Goal: Task Accomplishment & Management: Manage account settings

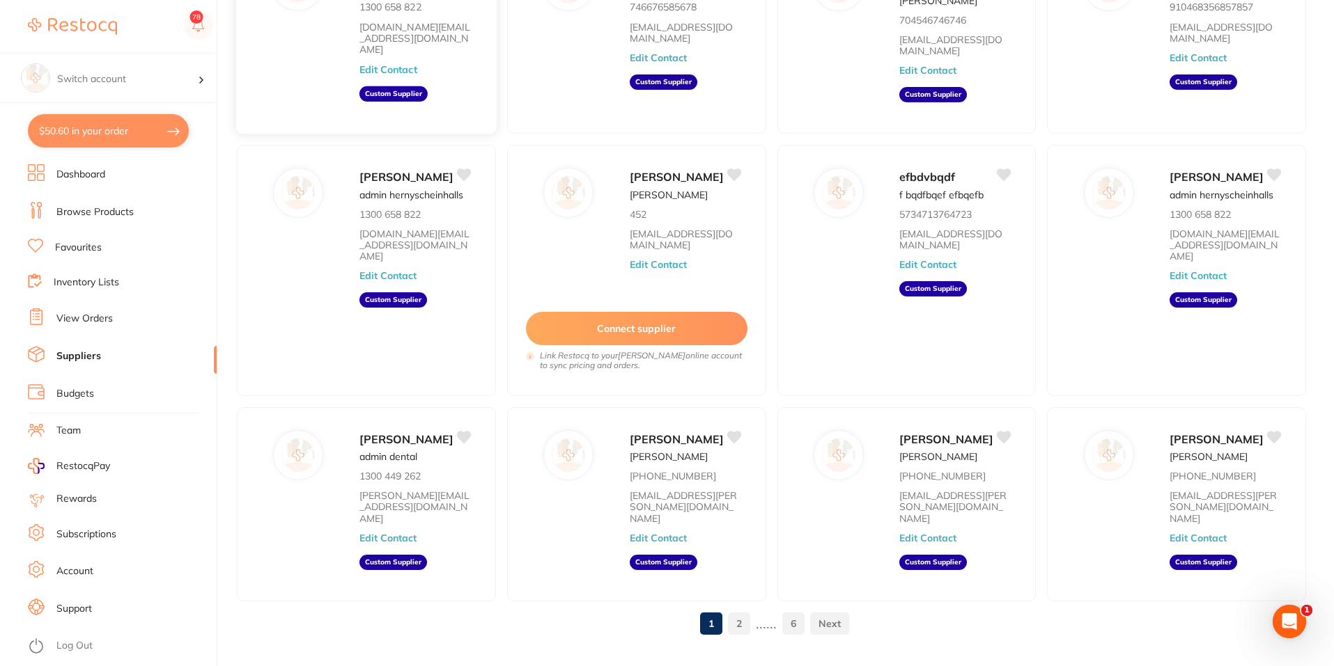
scroll to position [210, 0]
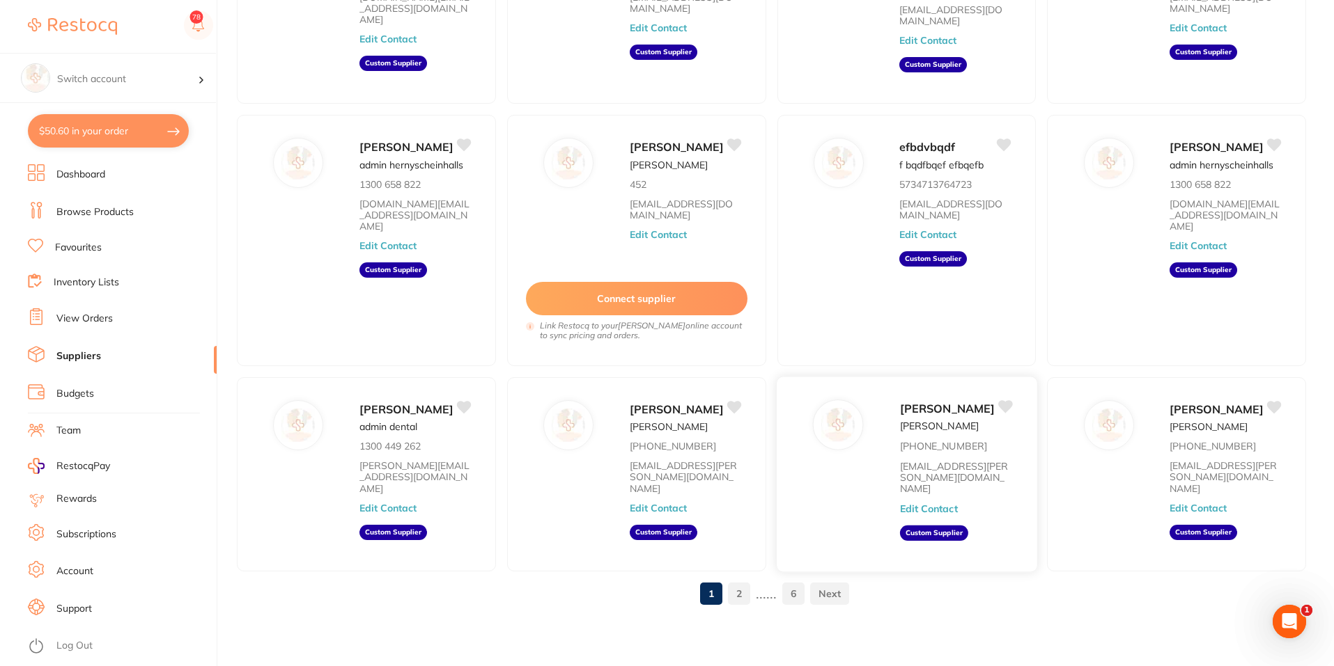
click at [793, 595] on link "6" at bounding box center [793, 594] width 22 height 28
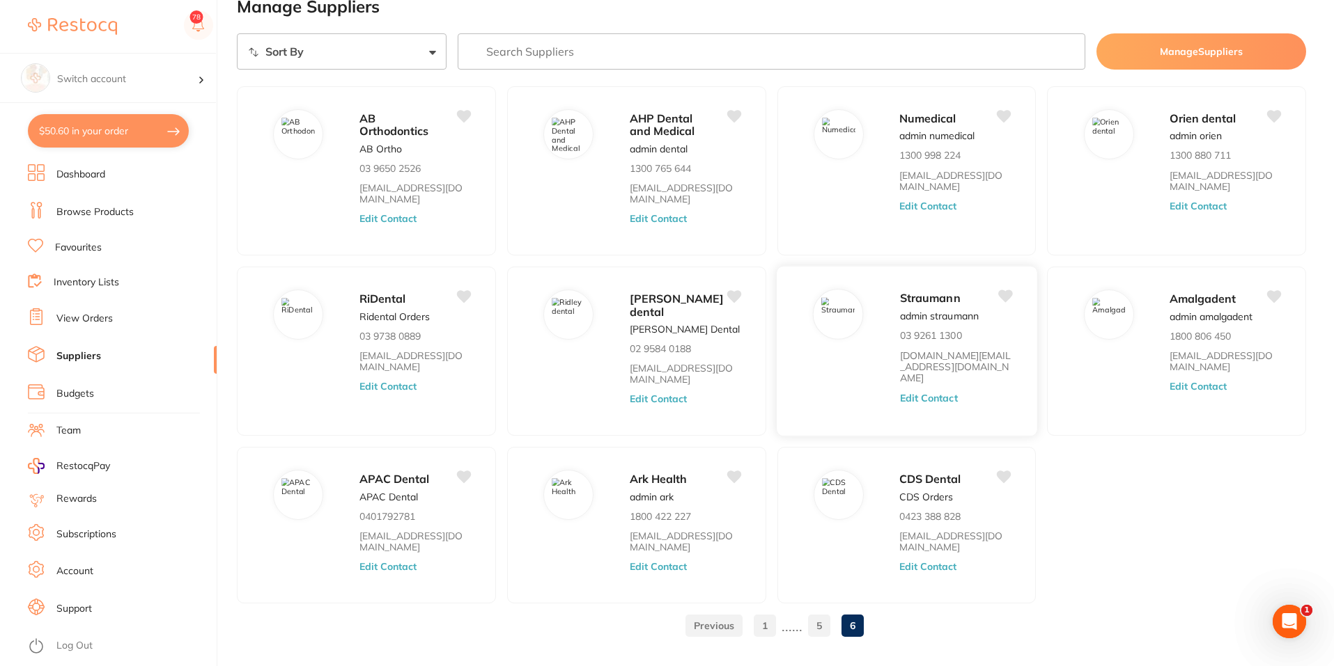
scroll to position [50, 0]
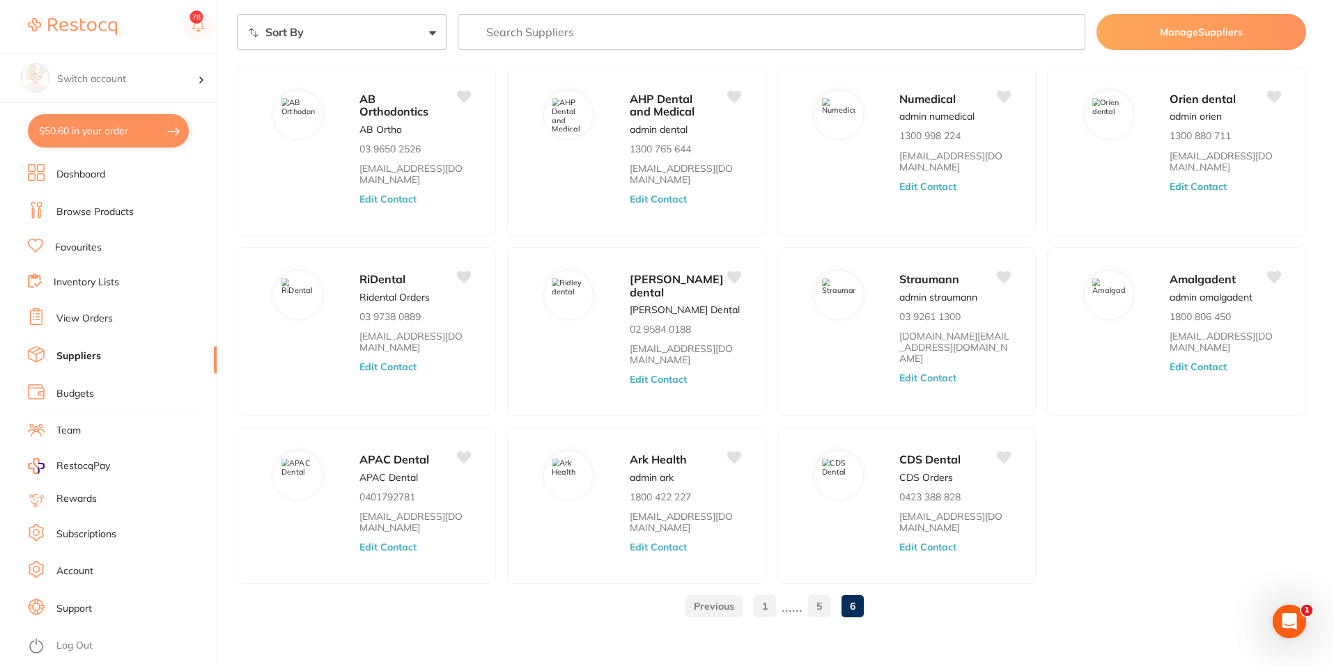
click at [818, 597] on link "5" at bounding box center [819, 607] width 22 height 28
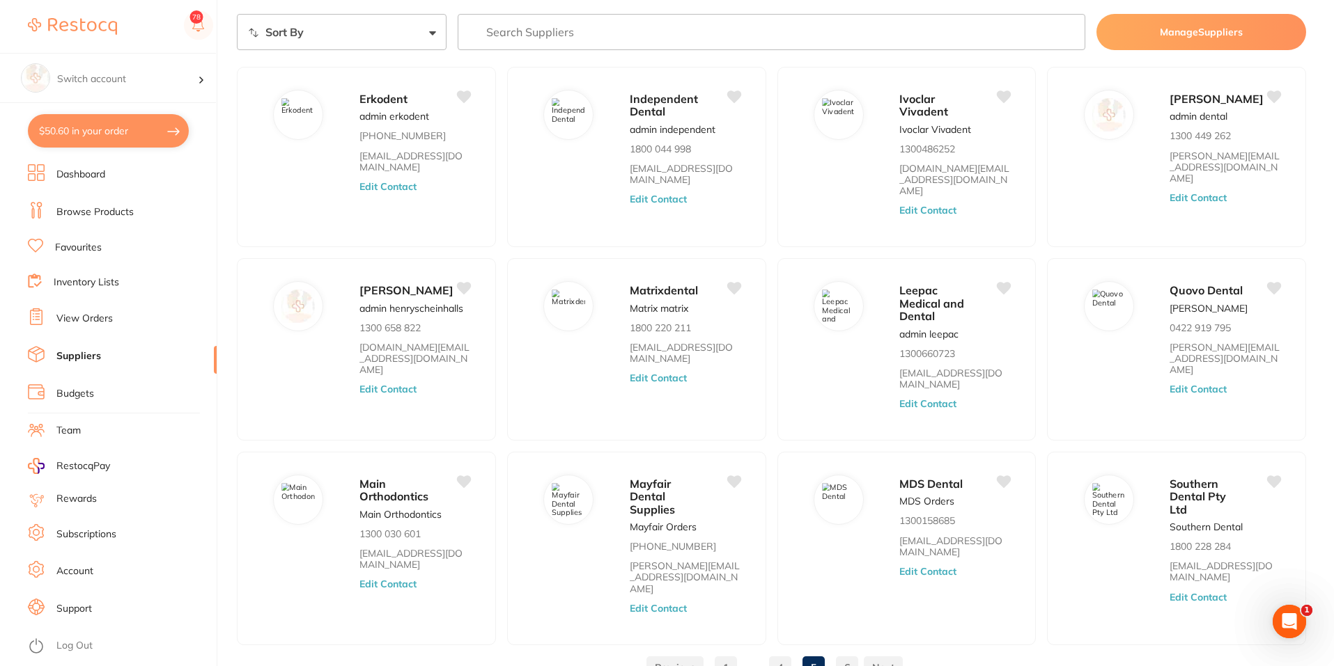
click at [730, 654] on link "1" at bounding box center [725, 668] width 22 height 28
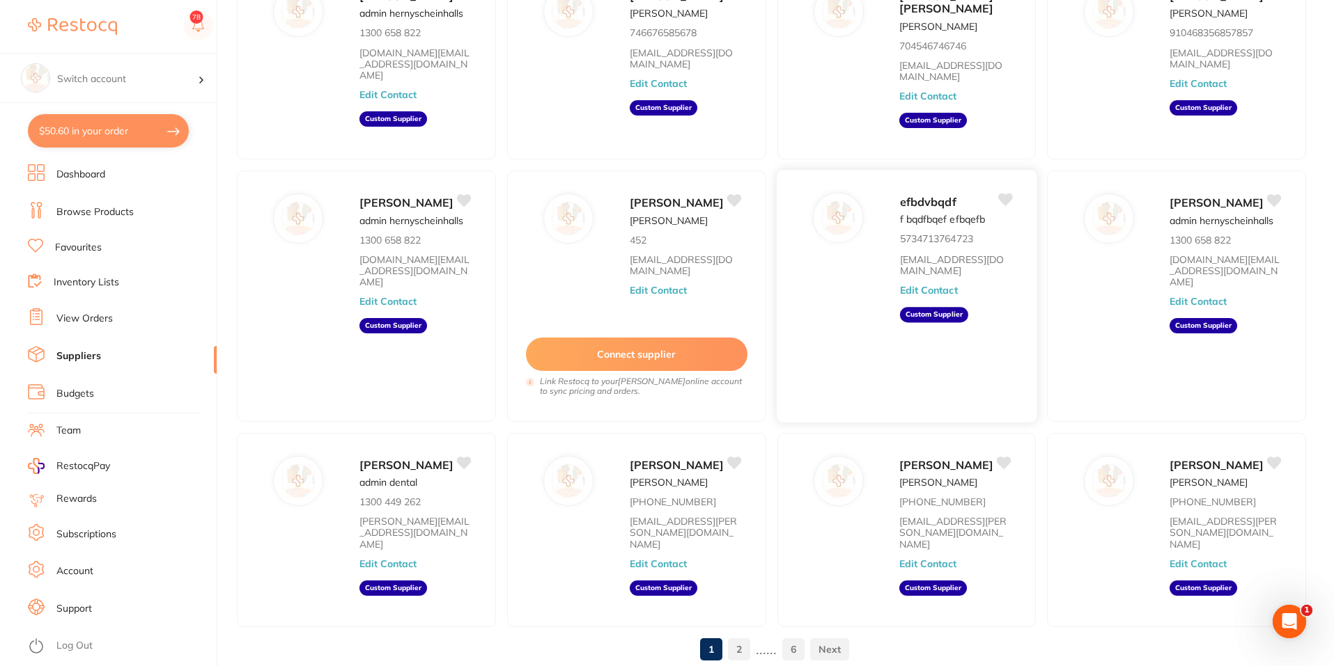
scroll to position [210, 0]
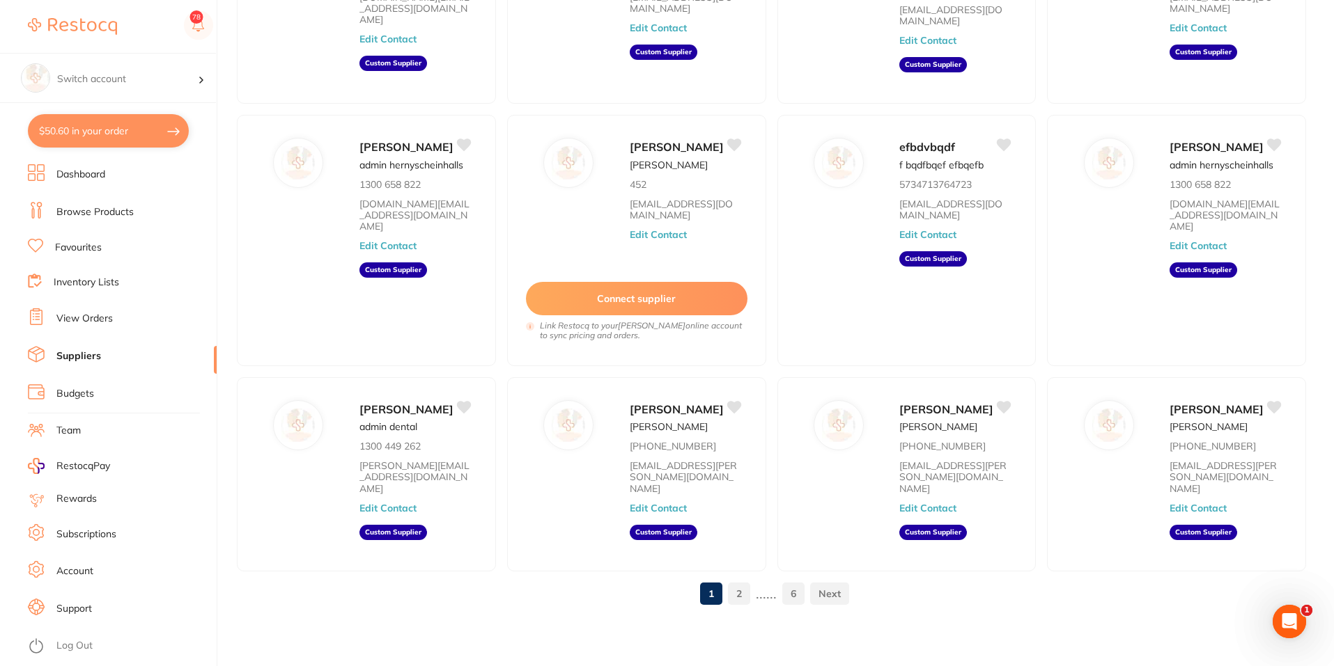
click at [739, 593] on link "2" at bounding box center [739, 594] width 22 height 28
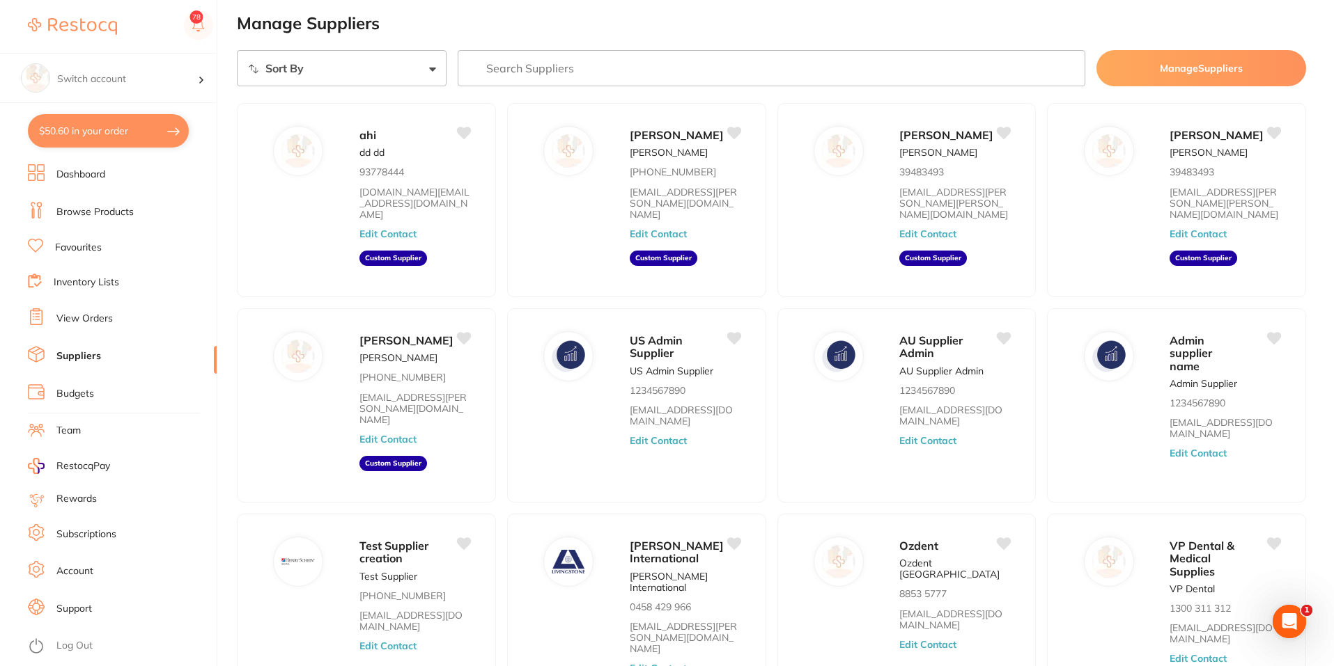
scroll to position [0, 0]
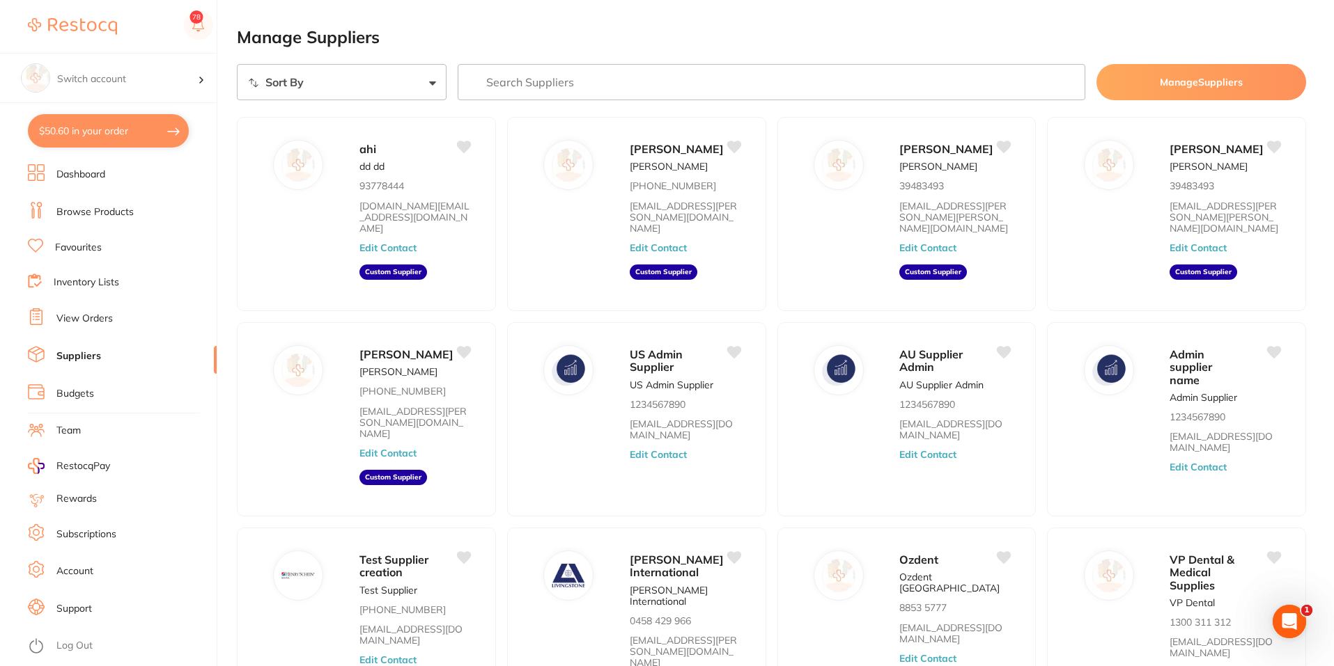
click at [1176, 83] on button "Manage Suppliers" at bounding box center [1201, 82] width 210 height 36
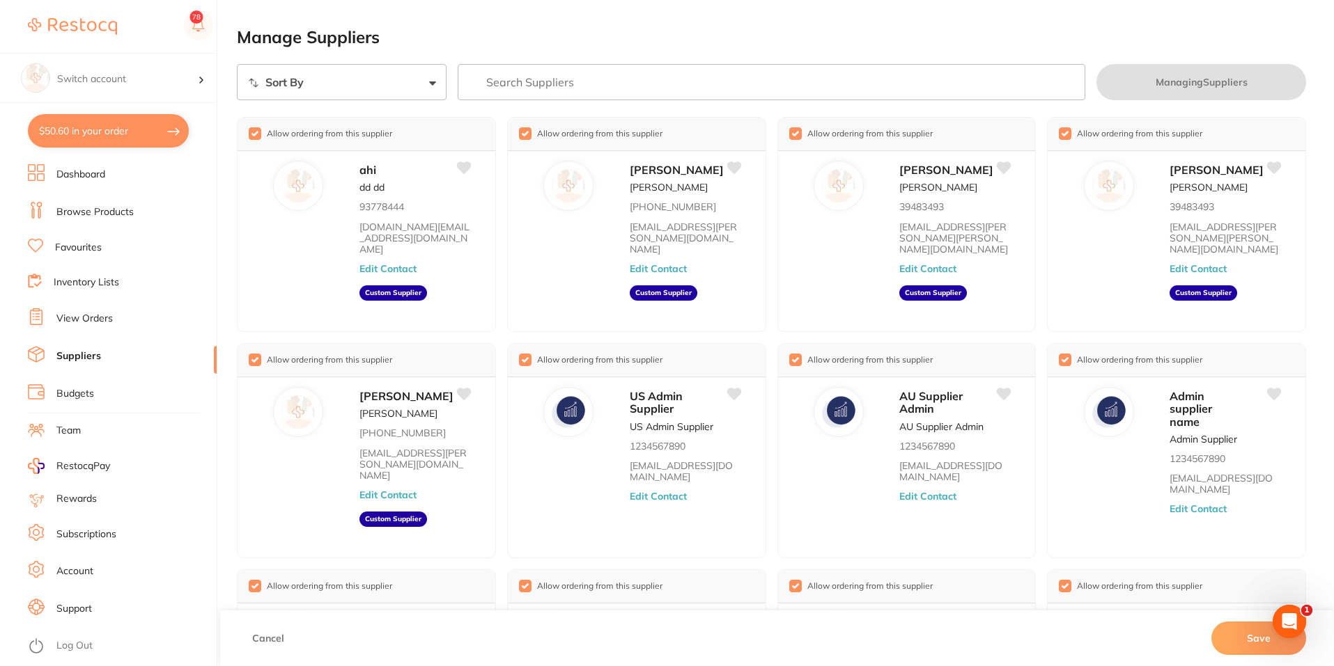
click at [268, 642] on button "Cancel" at bounding box center [268, 638] width 40 height 33
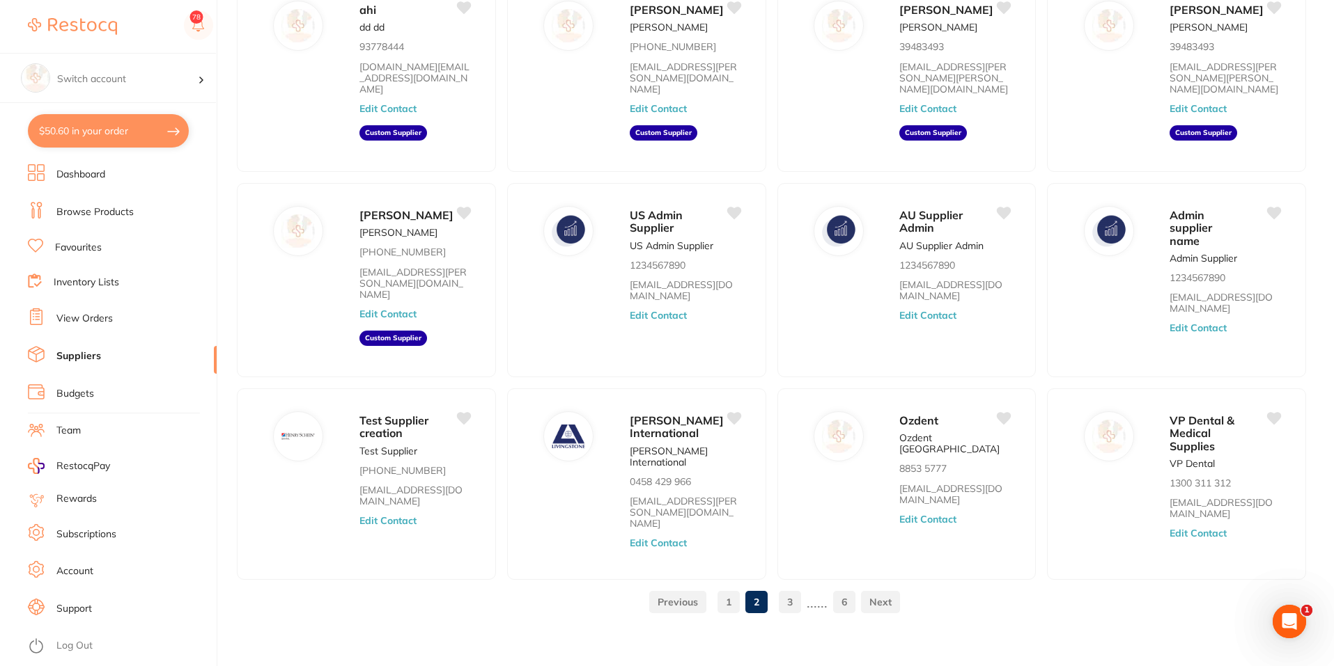
click at [725, 597] on link "1" at bounding box center [728, 602] width 22 height 28
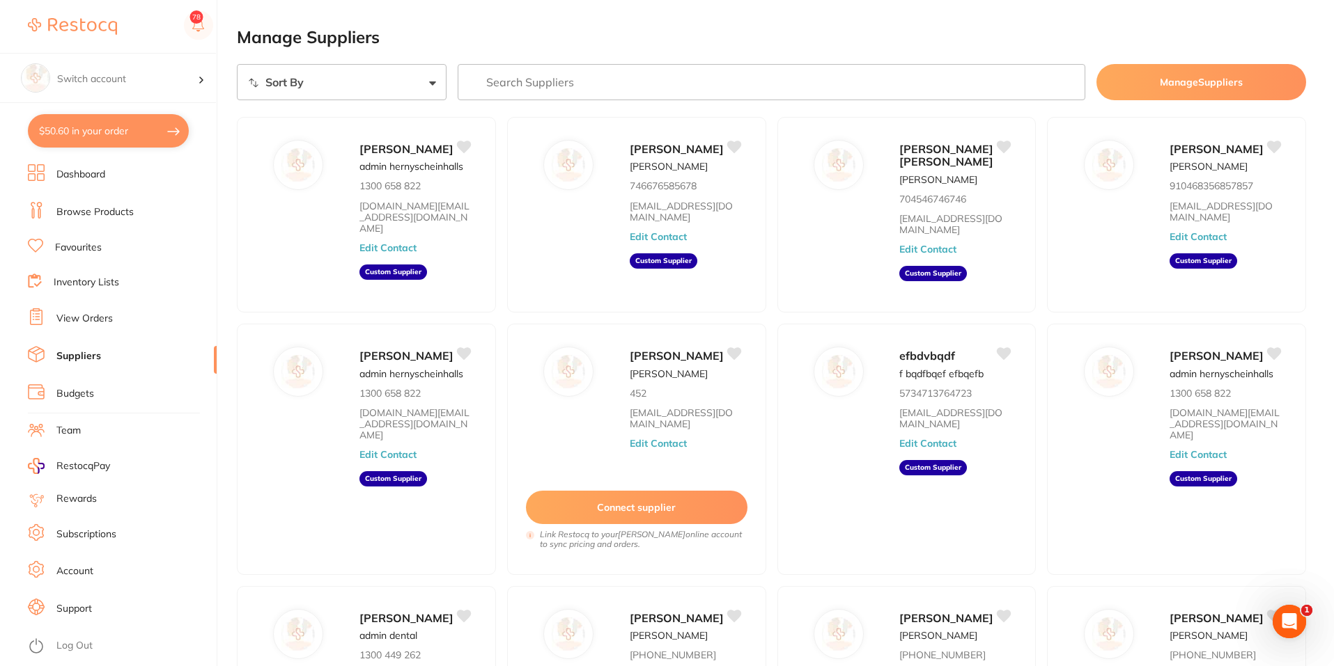
click at [1116, 79] on button "Manage Suppliers" at bounding box center [1201, 82] width 210 height 36
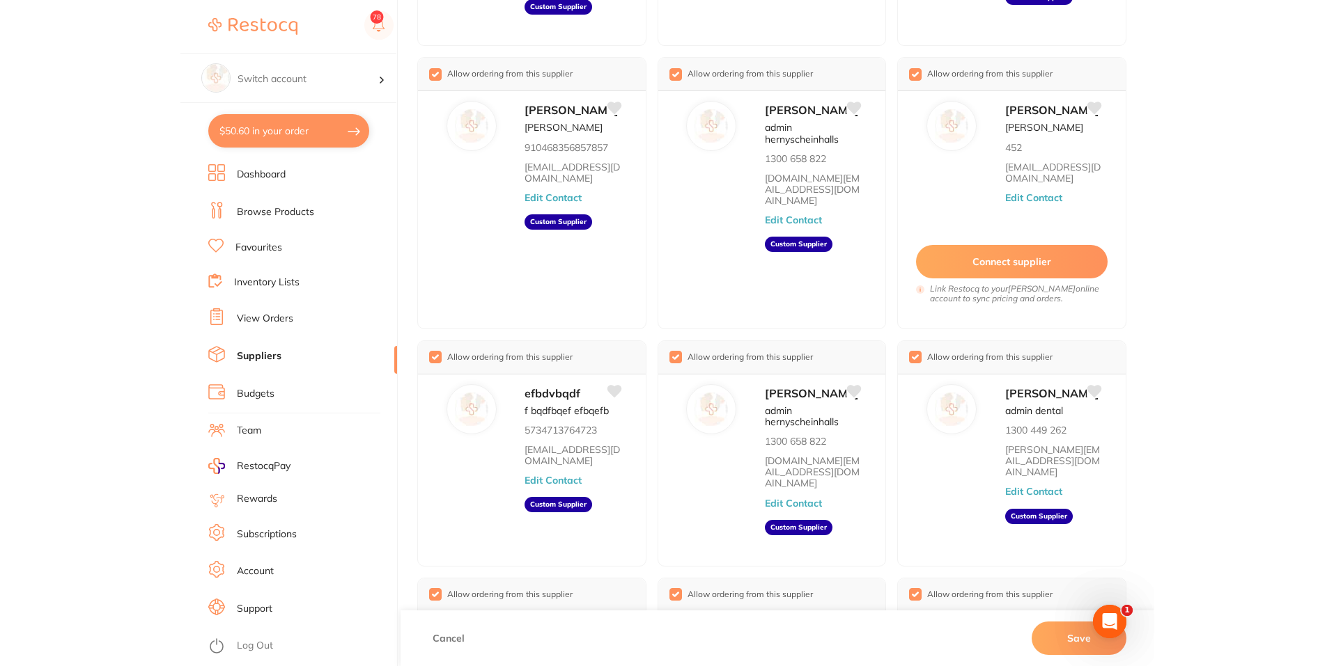
scroll to position [273, 0]
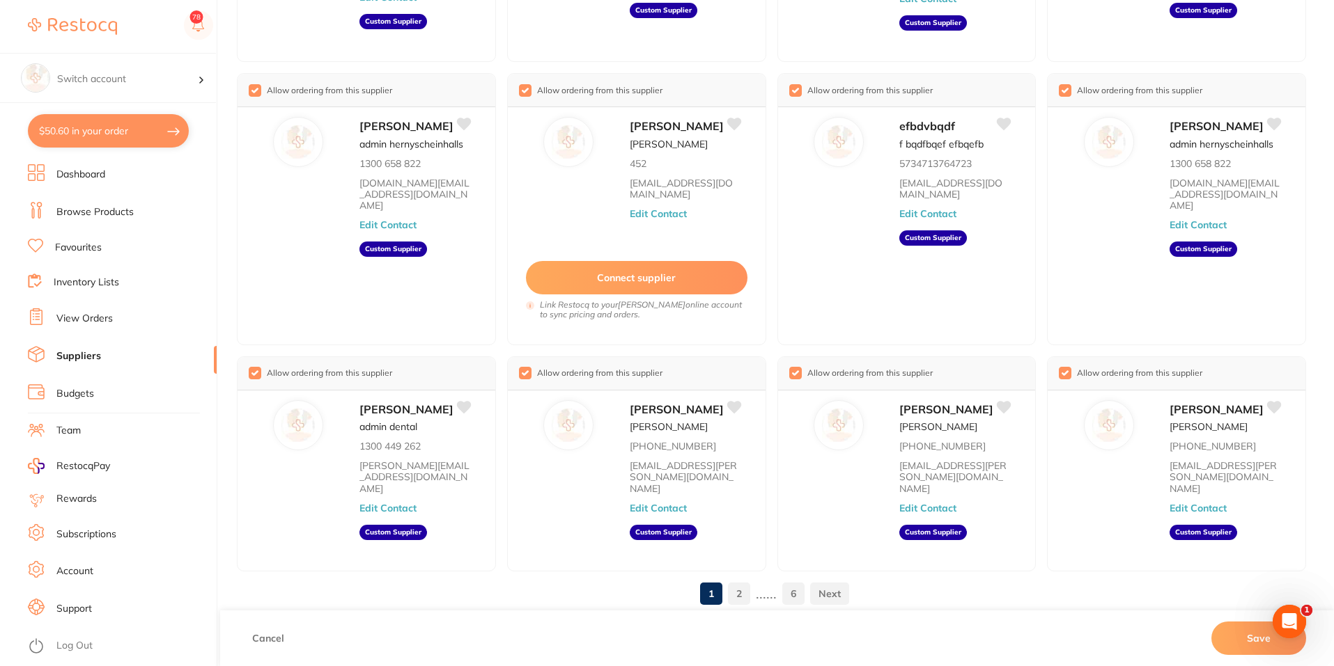
click at [265, 638] on button "Cancel" at bounding box center [268, 638] width 40 height 33
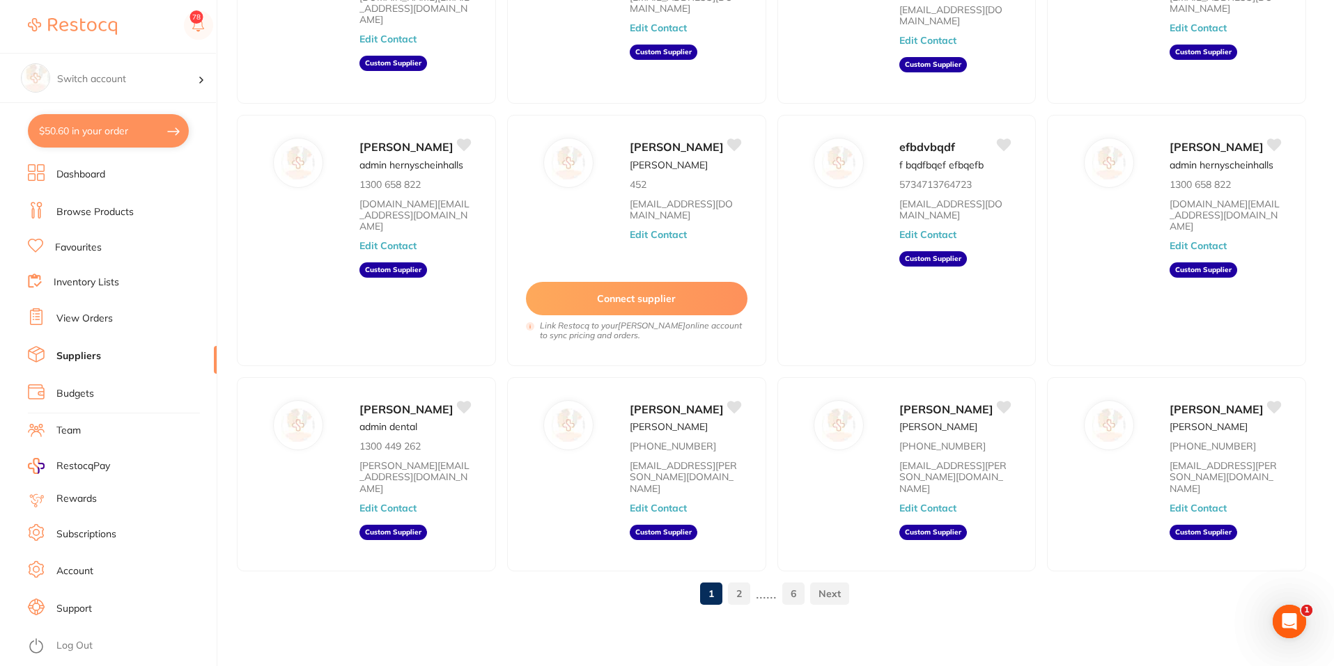
scroll to position [0, 0]
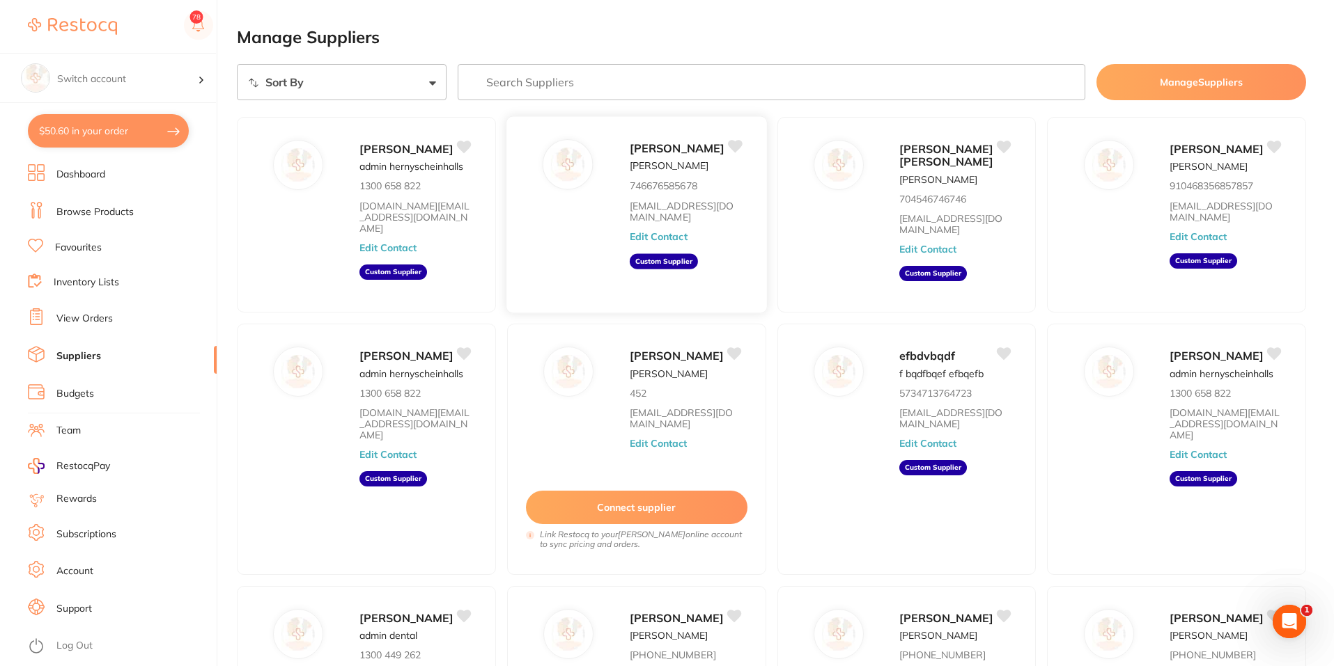
click at [558, 249] on div "[PERSON_NAME] [PERSON_NAME] 746676585678 [EMAIL_ADDRESS][DOMAIN_NAME] Edit Cont…" at bounding box center [636, 215] width 261 height 198
click at [559, 247] on div "[PERSON_NAME] [PERSON_NAME] 746676585678 [EMAIL_ADDRESS][DOMAIN_NAME] Edit Cont…" at bounding box center [636, 215] width 261 height 198
click at [625, 265] on div "[PERSON_NAME] [PERSON_NAME] 746676585678 [EMAIL_ADDRESS][DOMAIN_NAME] Edit Cont…" at bounding box center [636, 215] width 261 height 198
click at [652, 266] on aside "Custom Supplier" at bounding box center [664, 260] width 68 height 15
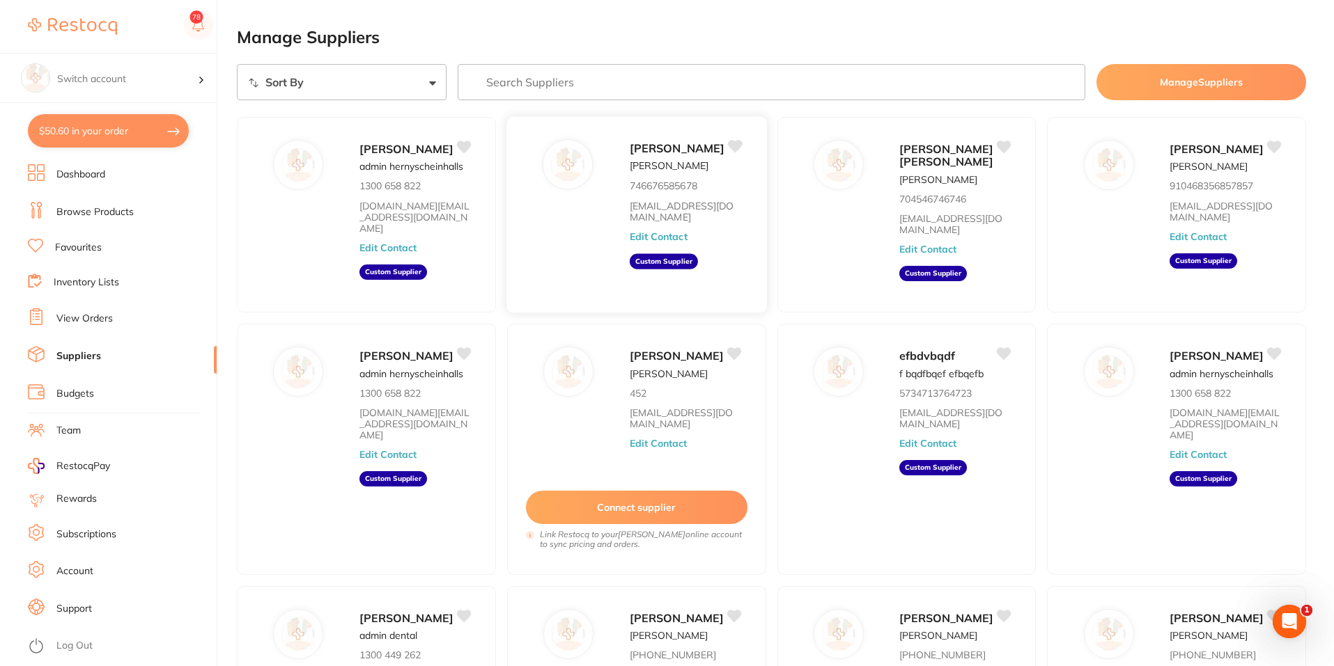
click at [670, 235] on button "Edit Contact" at bounding box center [659, 236] width 58 height 11
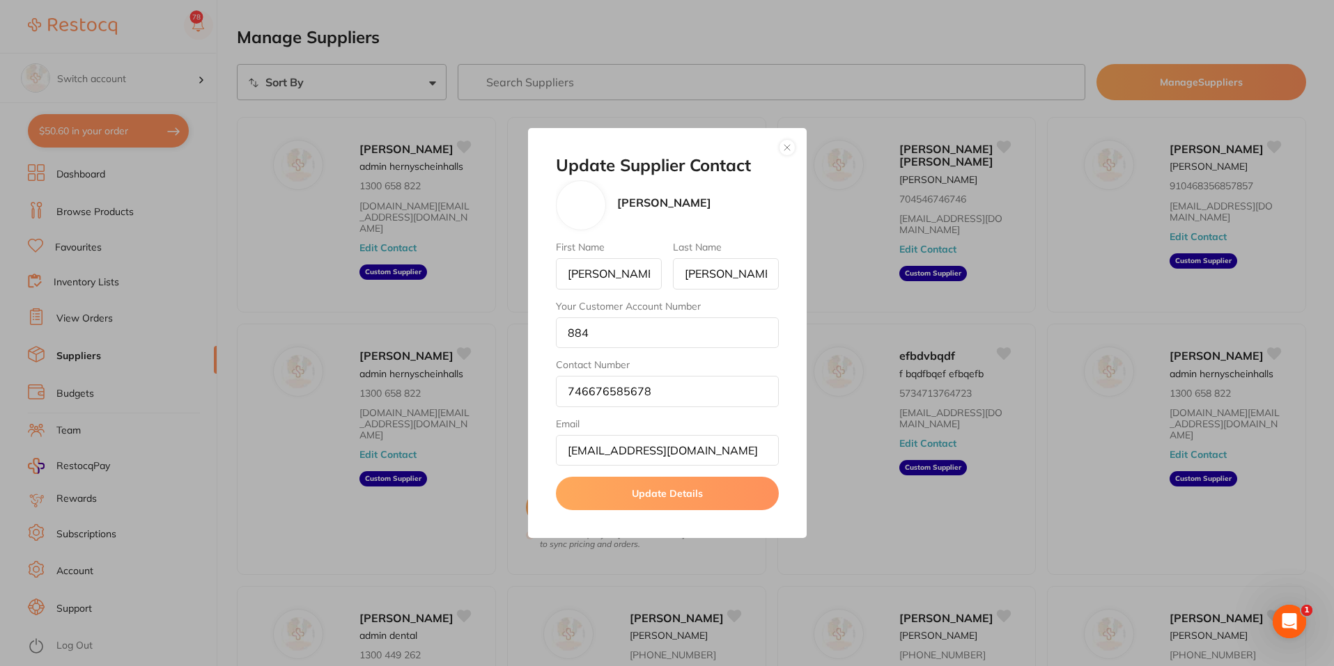
click at [786, 146] on button "button" at bounding box center [787, 147] width 17 height 17
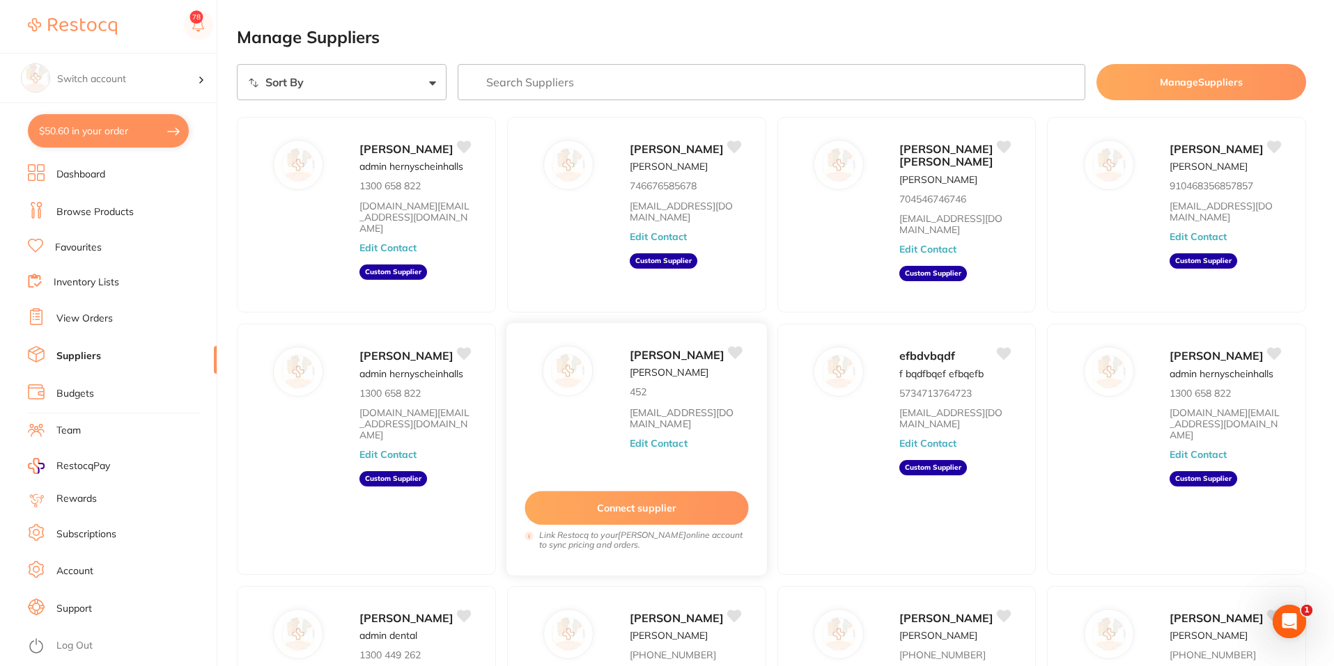
click at [630, 503] on button "Connect supplier" at bounding box center [636, 509] width 224 height 34
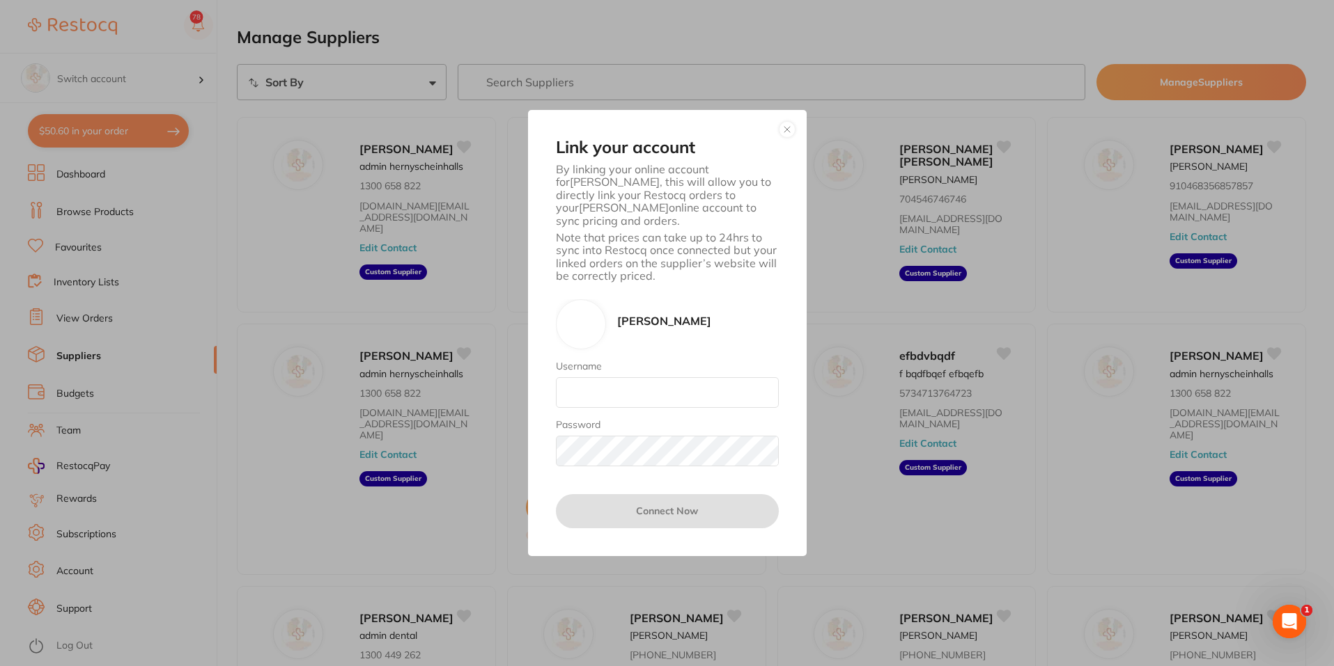
click at [789, 135] on button "button" at bounding box center [787, 129] width 17 height 17
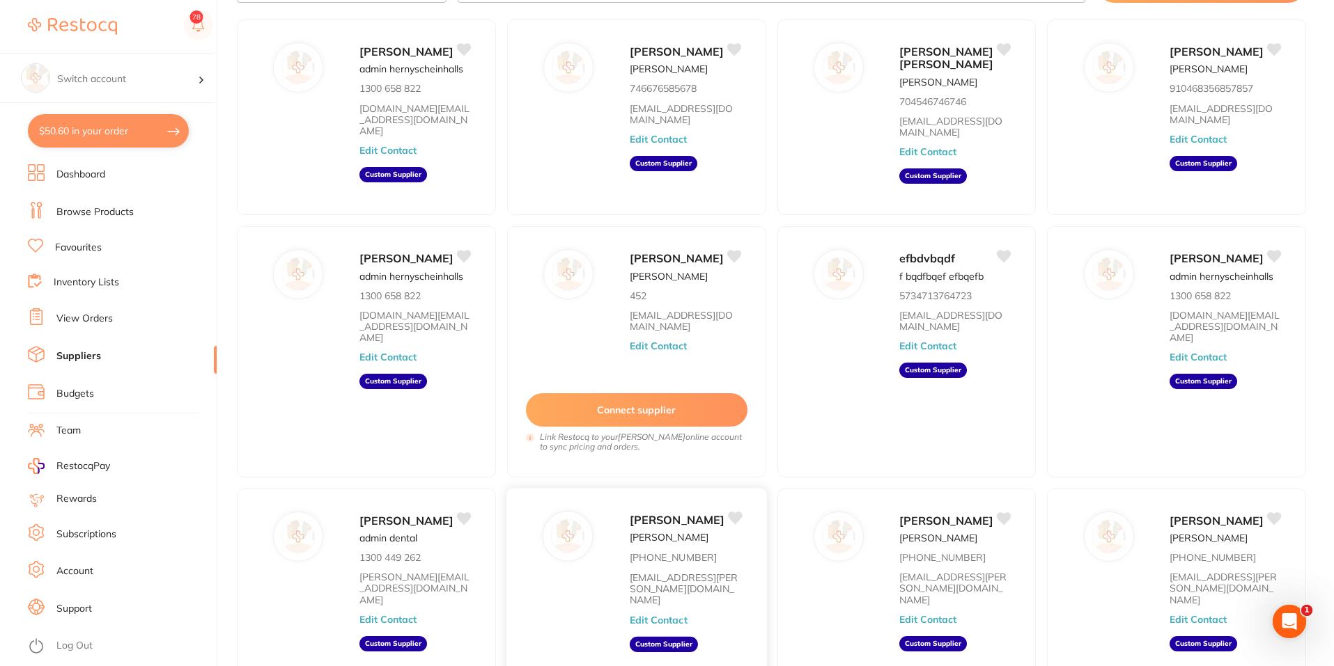
scroll to position [210, 0]
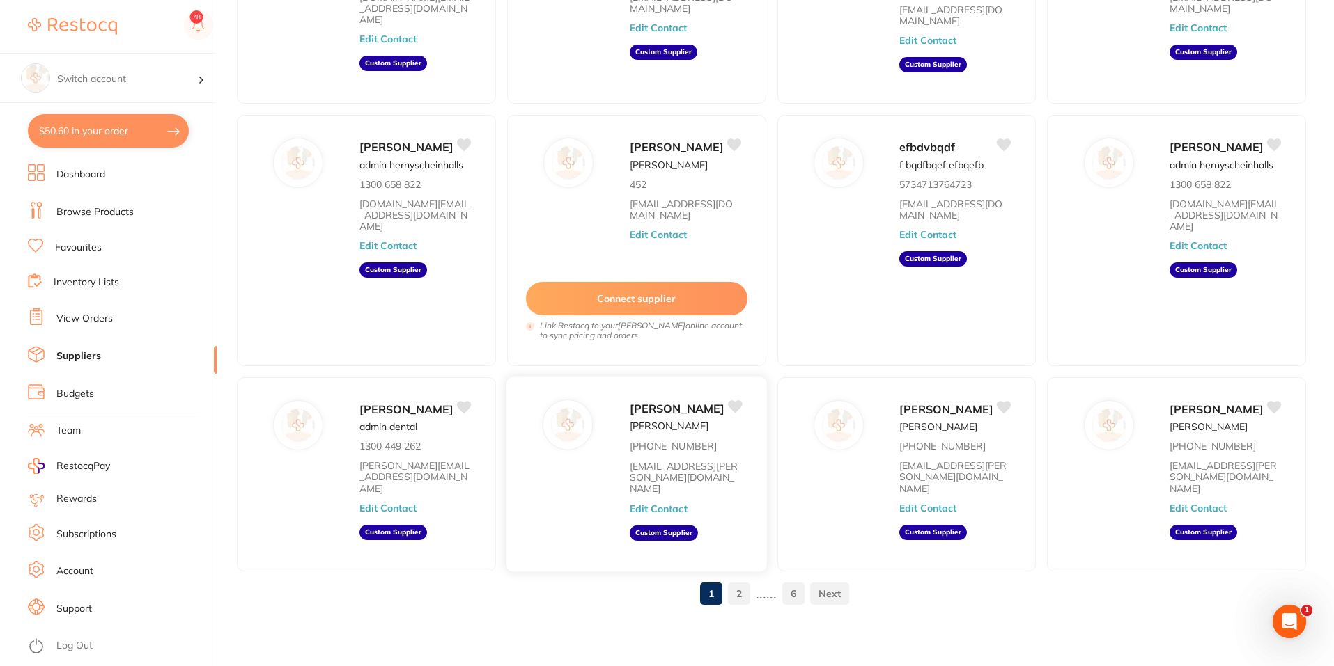
click at [657, 512] on button "Edit Contact" at bounding box center [659, 508] width 58 height 11
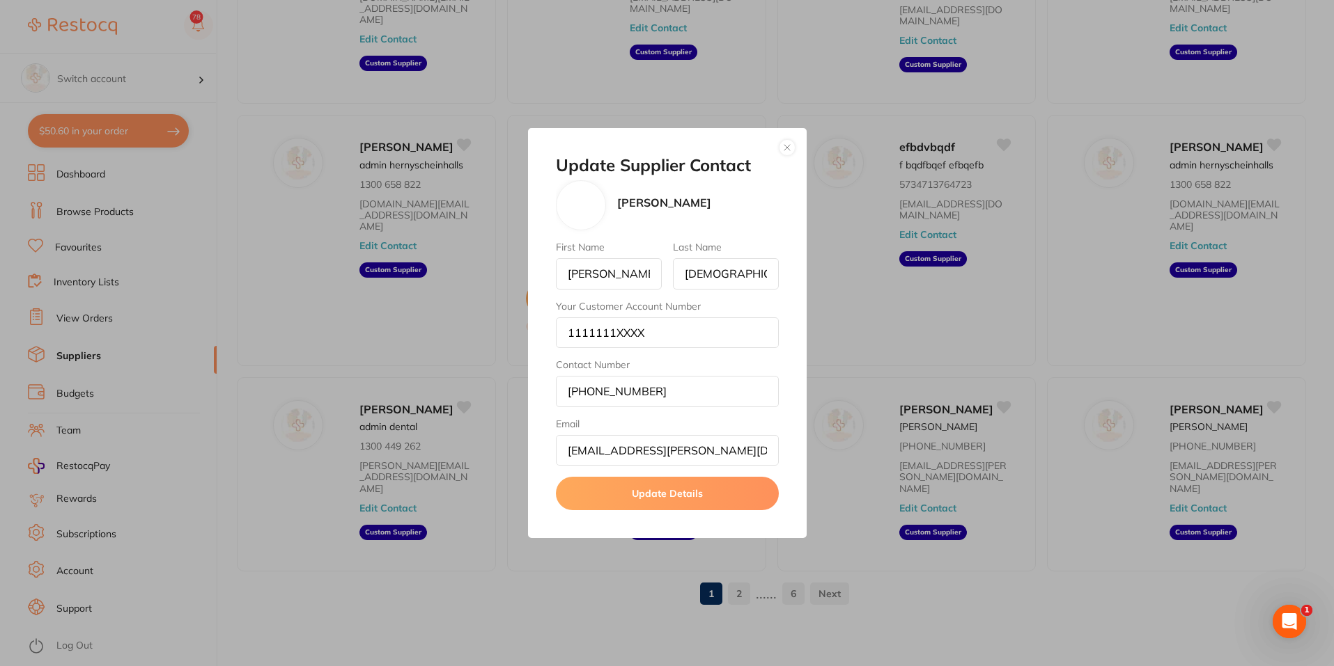
click at [788, 146] on button "button" at bounding box center [787, 147] width 17 height 17
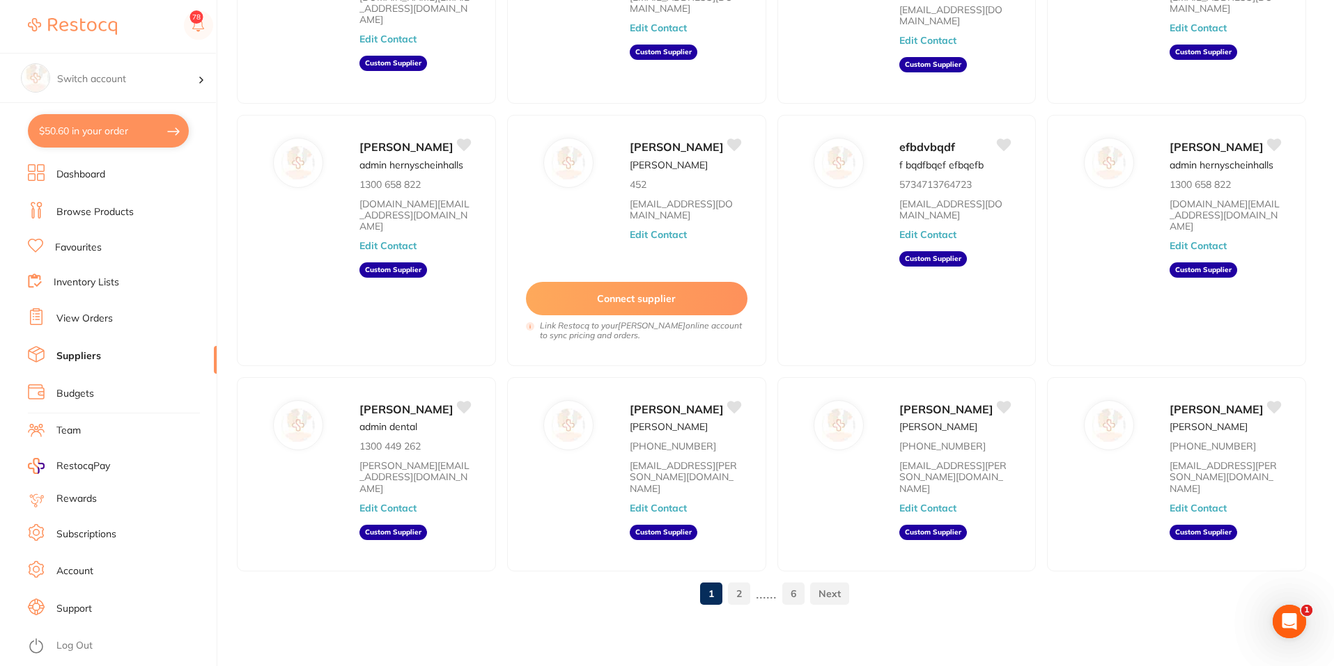
click at [793, 600] on link "6" at bounding box center [793, 594] width 22 height 28
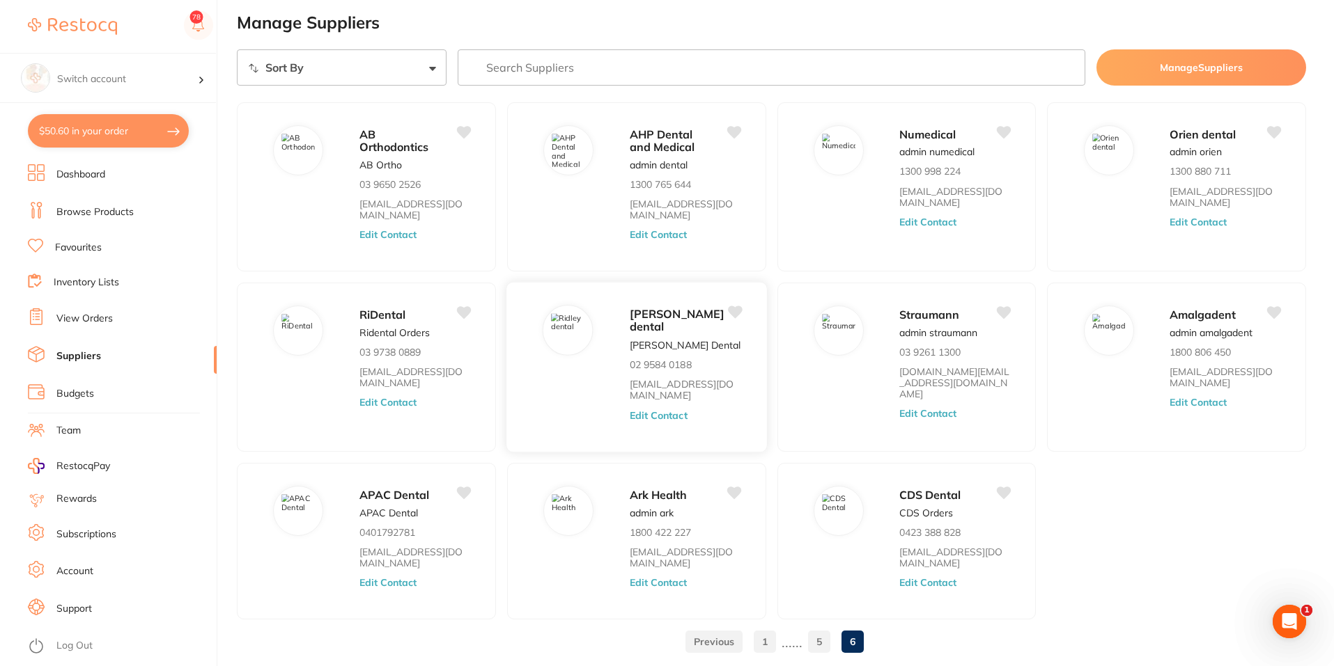
scroll to position [0, 0]
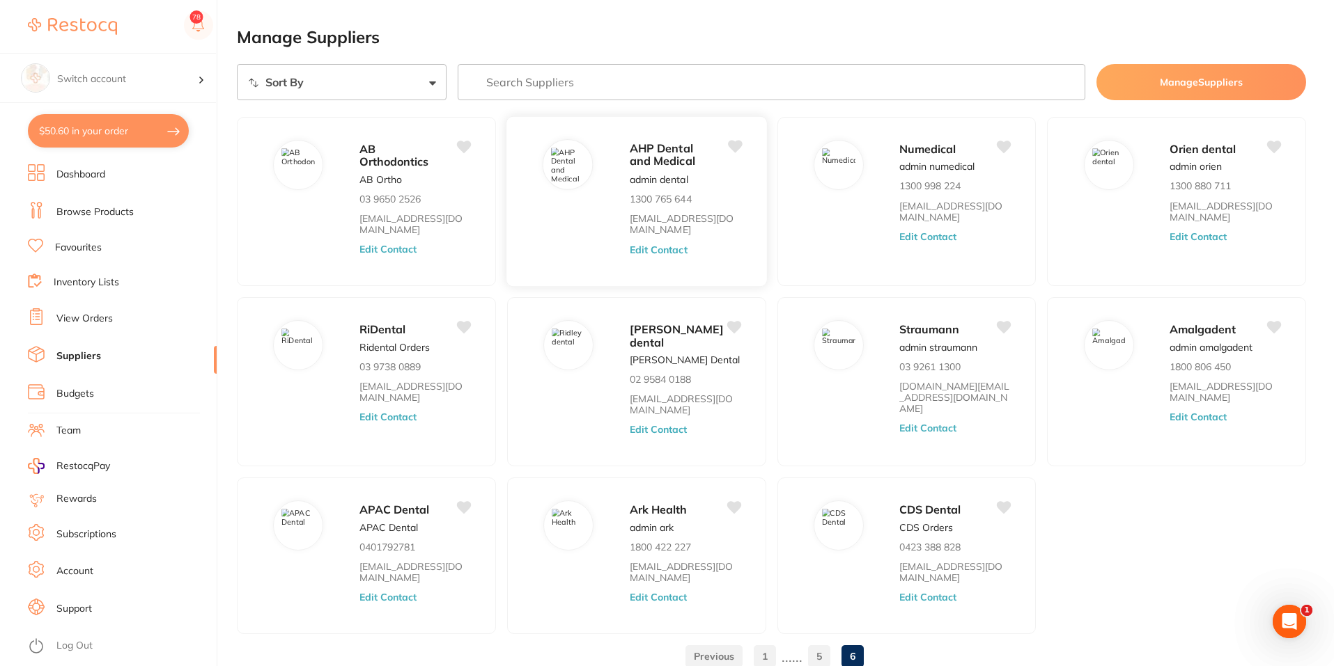
click at [643, 246] on button "Edit Contact" at bounding box center [659, 249] width 58 height 11
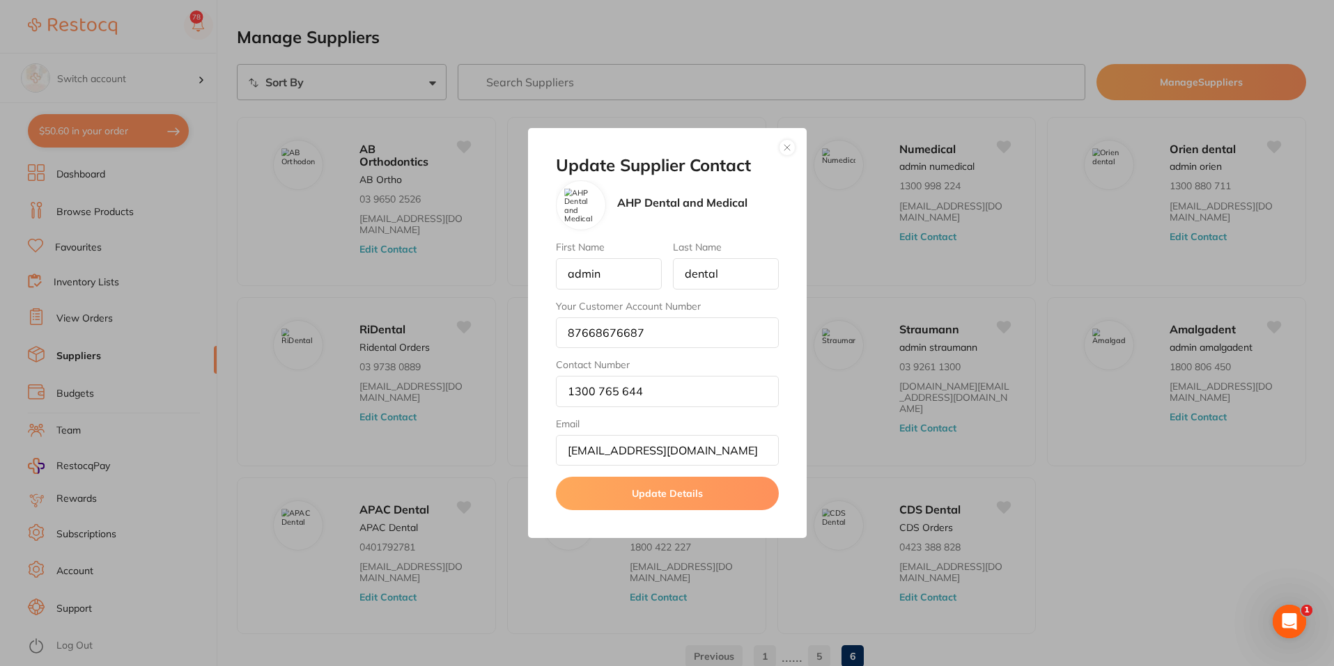
click at [798, 146] on div "Update Supplier Contact AHP Dental and Medical First Name admin Last Name denta…" at bounding box center [667, 333] width 279 height 411
click at [788, 142] on button "button" at bounding box center [787, 147] width 17 height 17
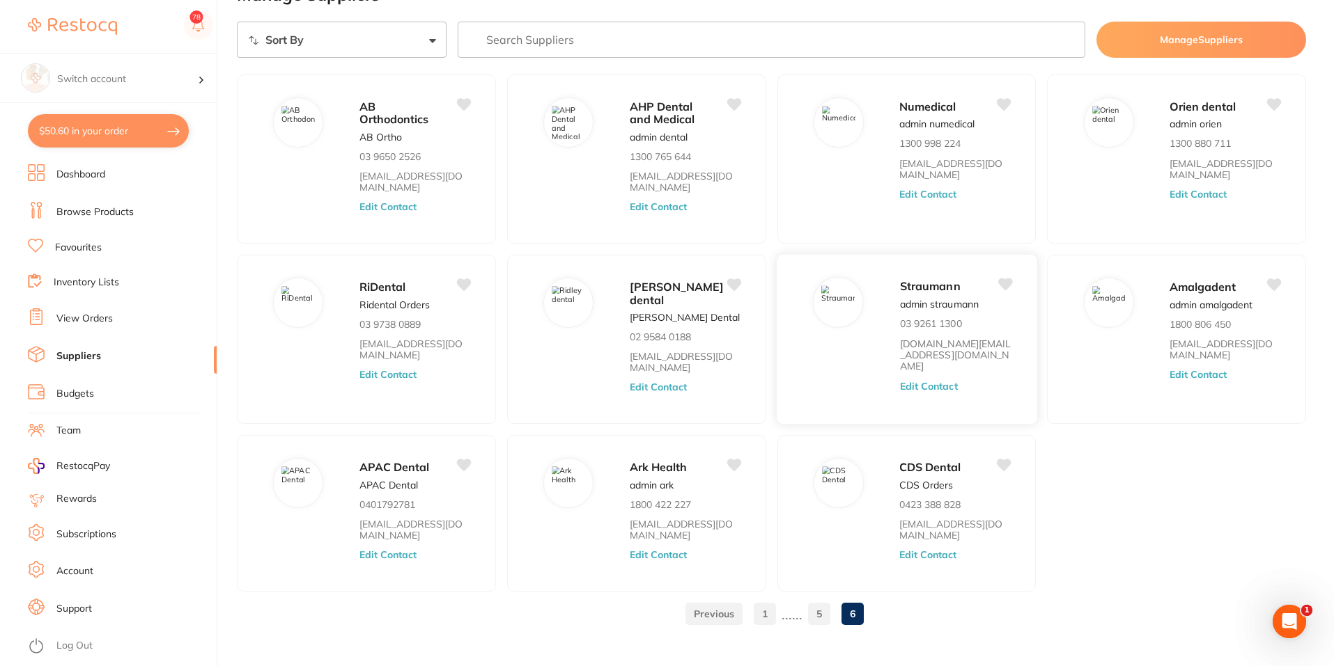
scroll to position [50, 0]
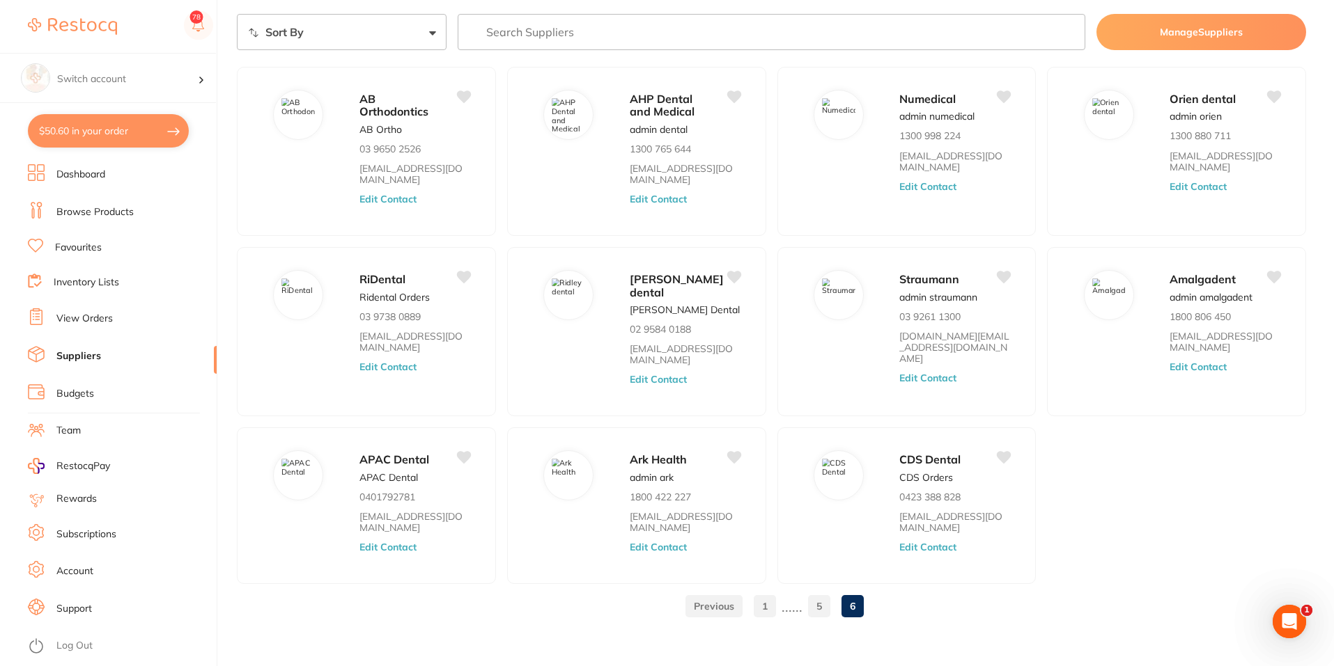
click at [761, 599] on link "1" at bounding box center [764, 607] width 22 height 28
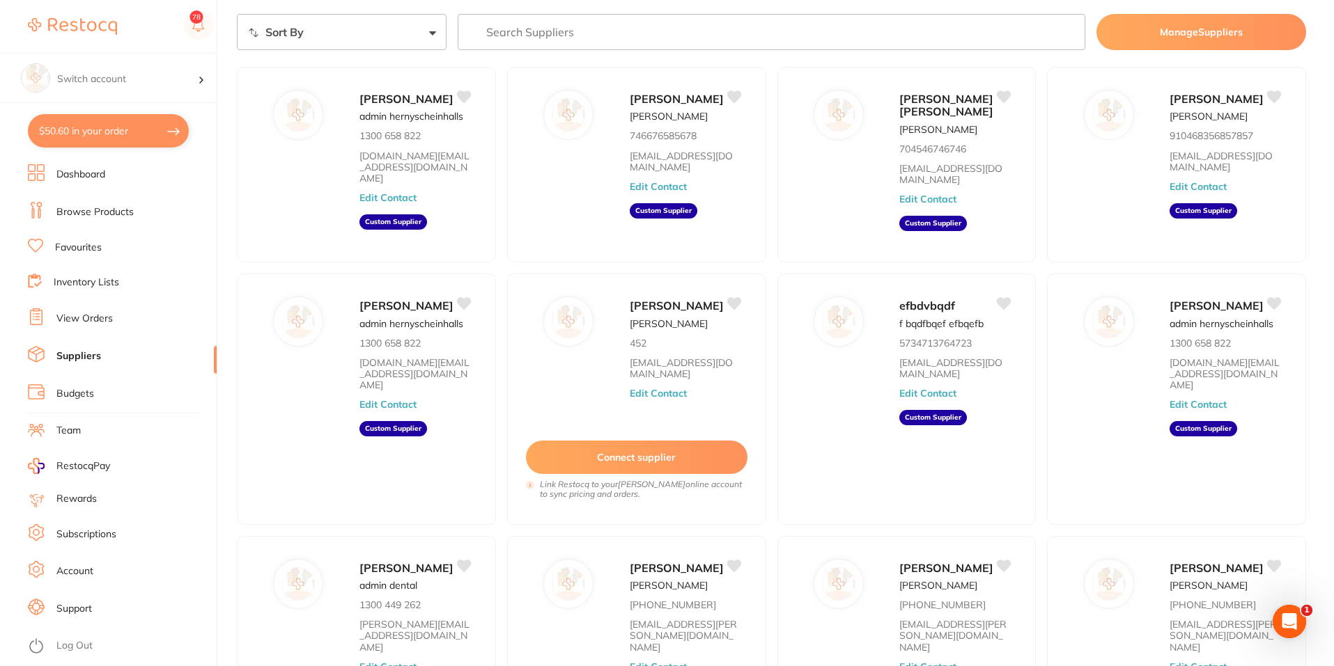
scroll to position [51, 0]
click at [674, 188] on button "Edit Contact" at bounding box center [659, 185] width 58 height 11
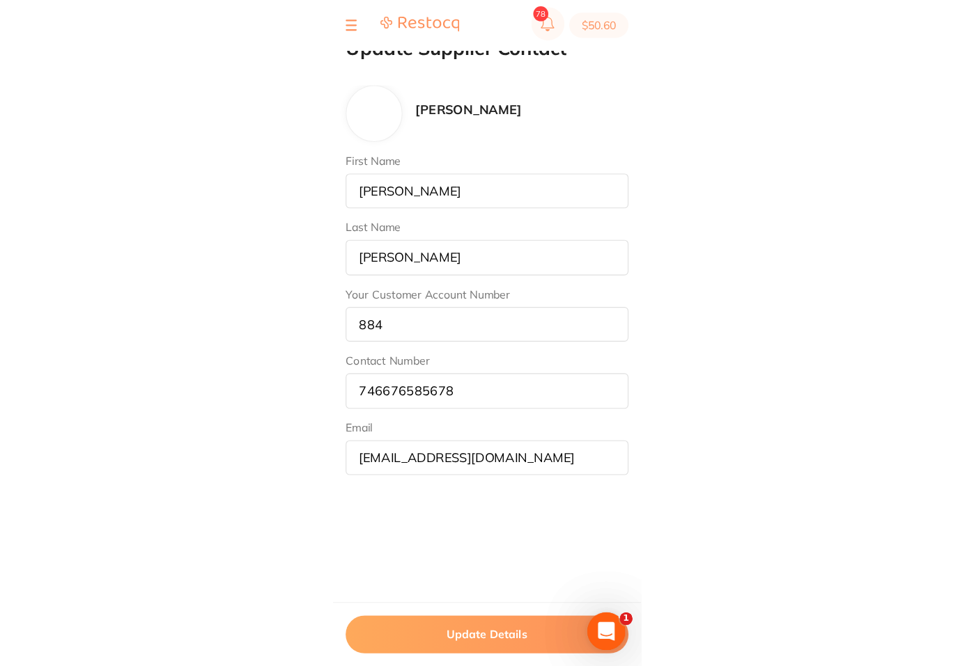
scroll to position [0, 0]
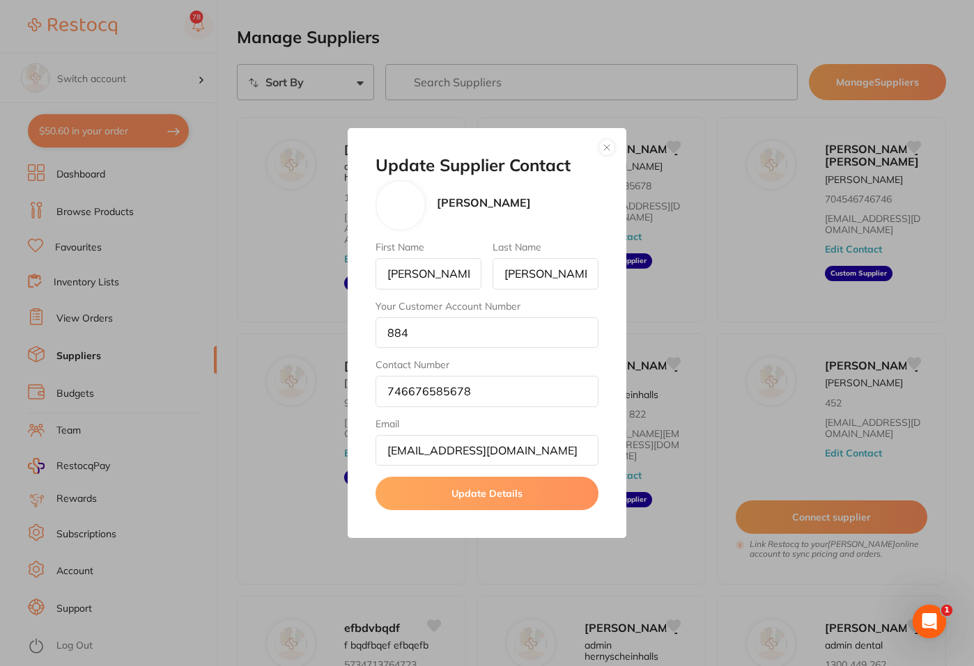
click at [602, 151] on button "button" at bounding box center [606, 147] width 17 height 17
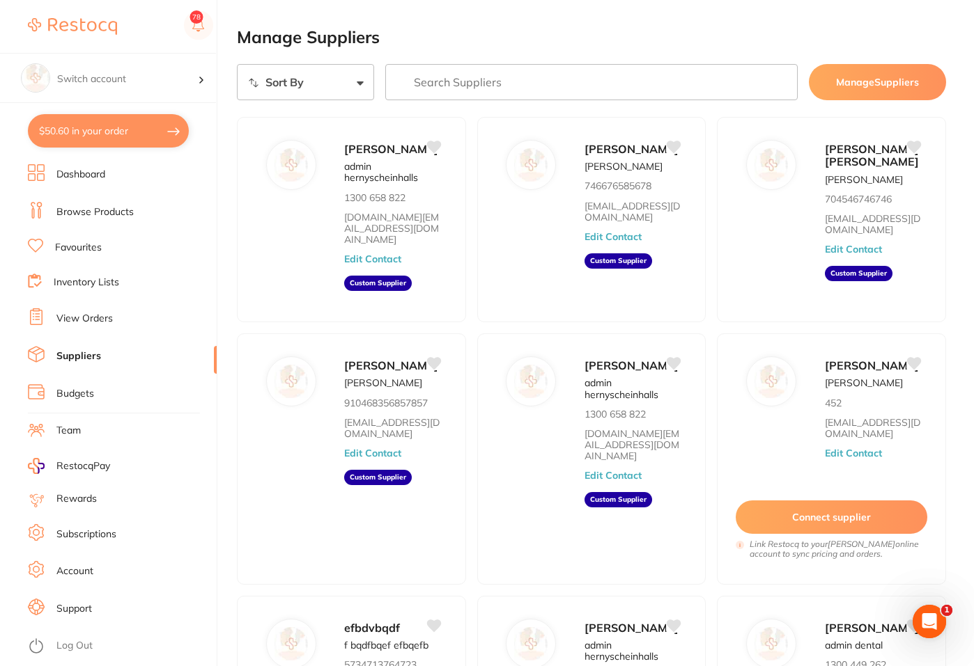
click at [867, 88] on button "Manage Suppliers" at bounding box center [876, 82] width 137 height 36
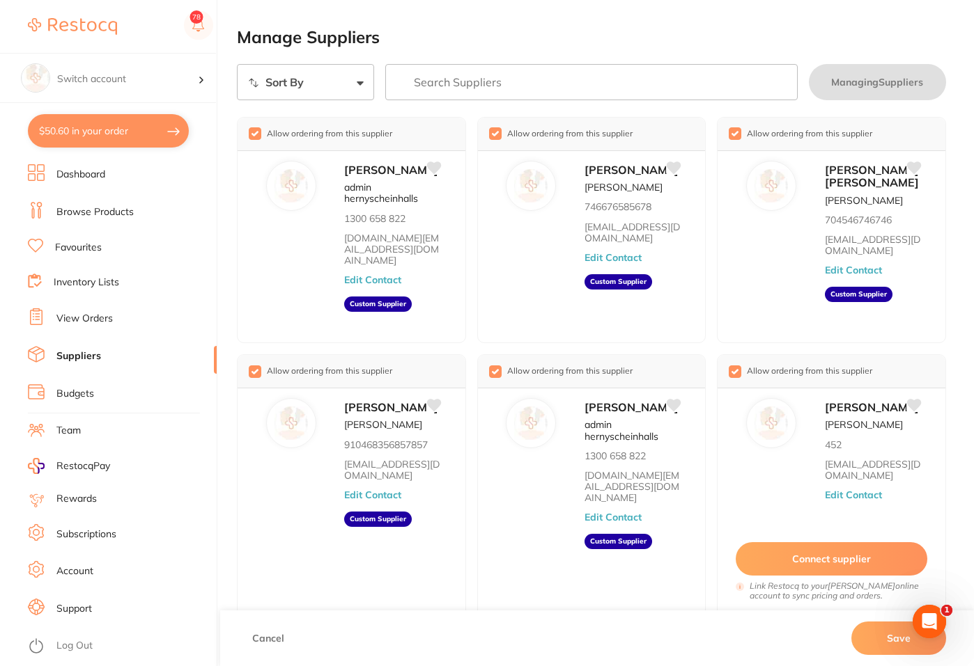
click at [77, 317] on link "View Orders" at bounding box center [84, 319] width 56 height 14
